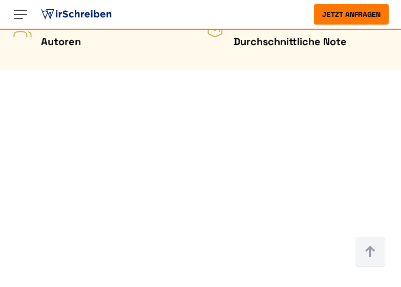
scroll to position [563, 0]
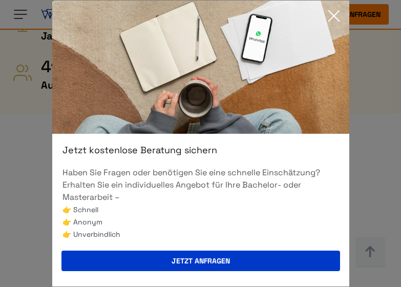
click at [332, 18] on icon at bounding box center [333, 16] width 20 height 20
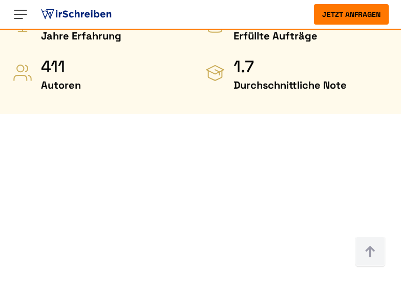
click at [353, 10] on button "Jetzt anfragen" at bounding box center [351, 14] width 75 height 20
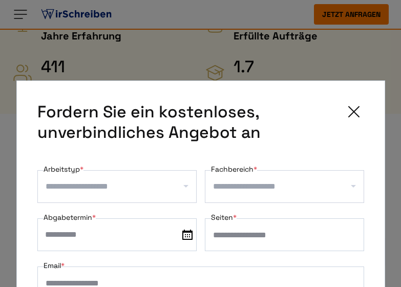
click at [354, 114] on icon at bounding box center [353, 111] width 20 height 20
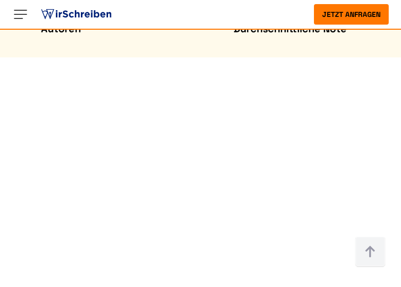
scroll to position [602, 0]
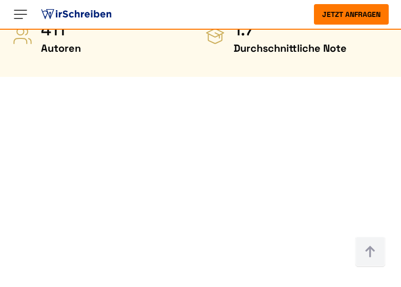
scroll to position [600, 1]
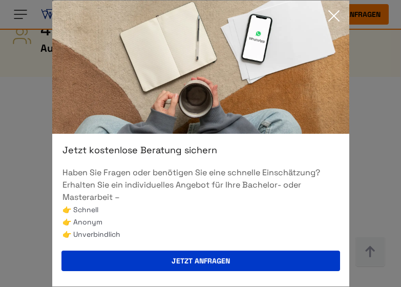
click at [332, 18] on icon at bounding box center [333, 16] width 20 height 20
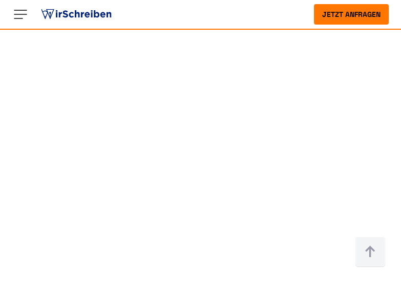
scroll to position [652, 2]
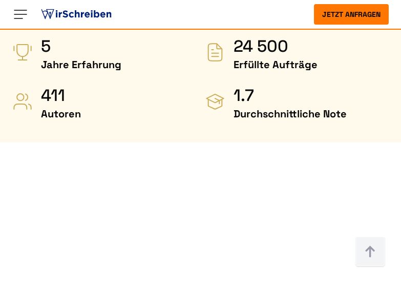
scroll to position [538, 0]
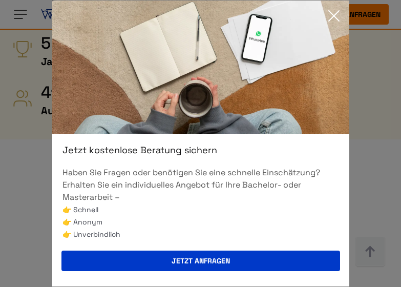
click at [335, 16] on icon at bounding box center [333, 16] width 20 height 20
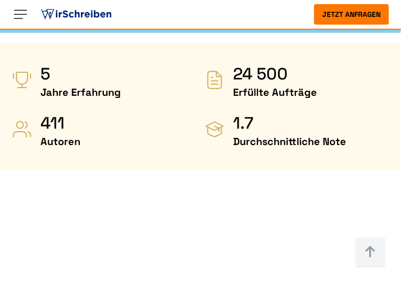
scroll to position [507, 0]
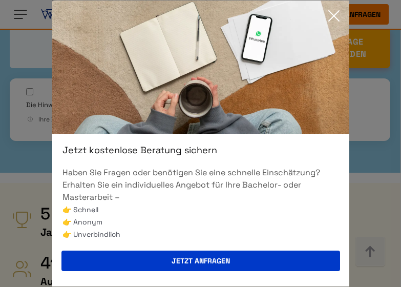
scroll to position [367, 0]
click at [333, 16] on icon at bounding box center [333, 16] width 20 height 20
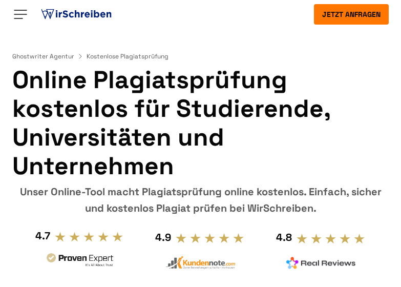
scroll to position [0, 0]
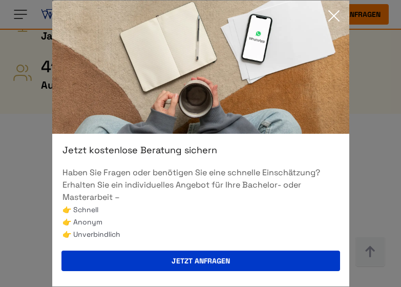
scroll to position [555, 0]
click at [333, 17] on icon at bounding box center [333, 16] width 20 height 20
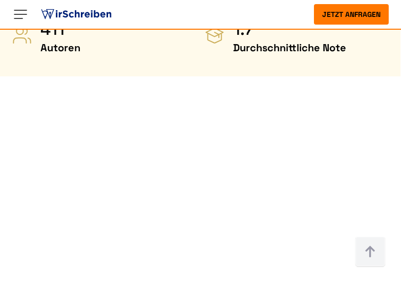
scroll to position [606, 1]
